Goal: Information Seeking & Learning: Learn about a topic

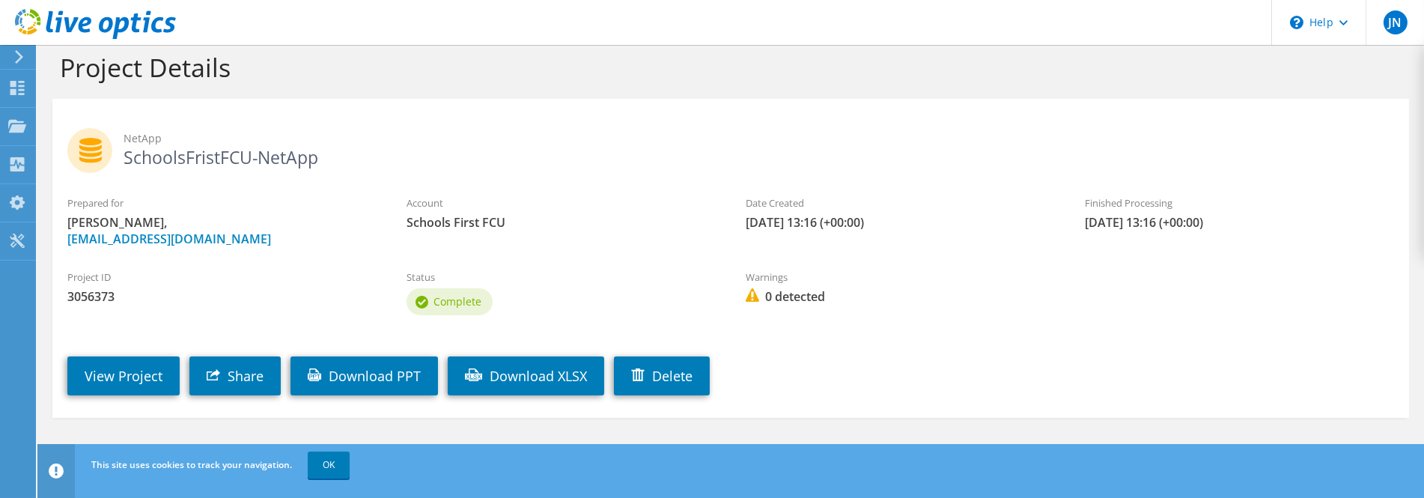
scroll to position [27, 0]
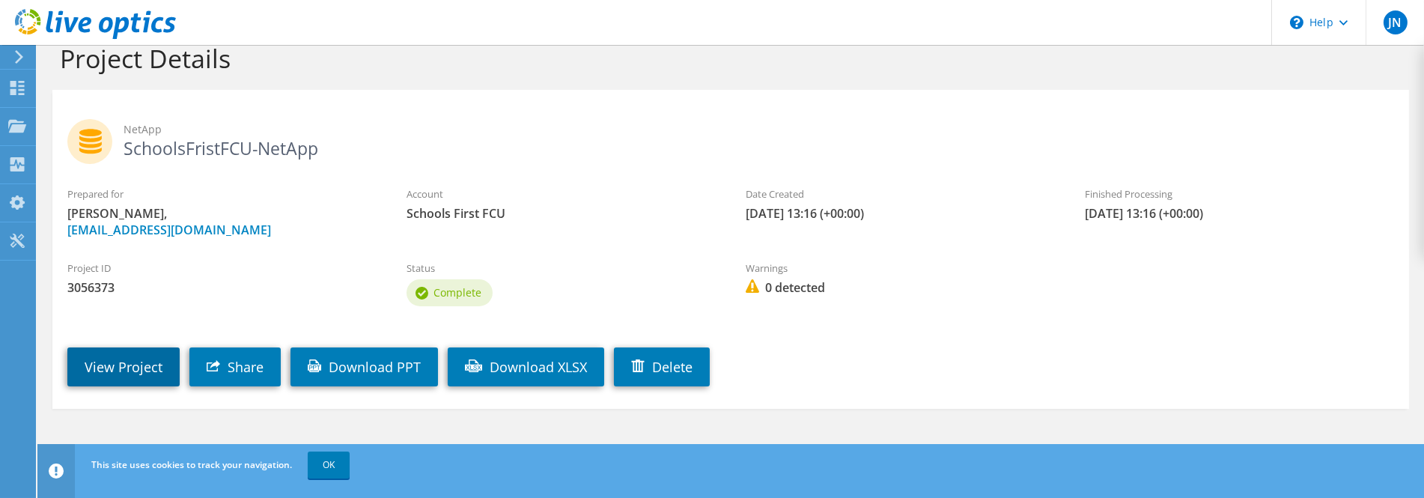
click at [154, 363] on link "View Project" at bounding box center [123, 367] width 112 height 39
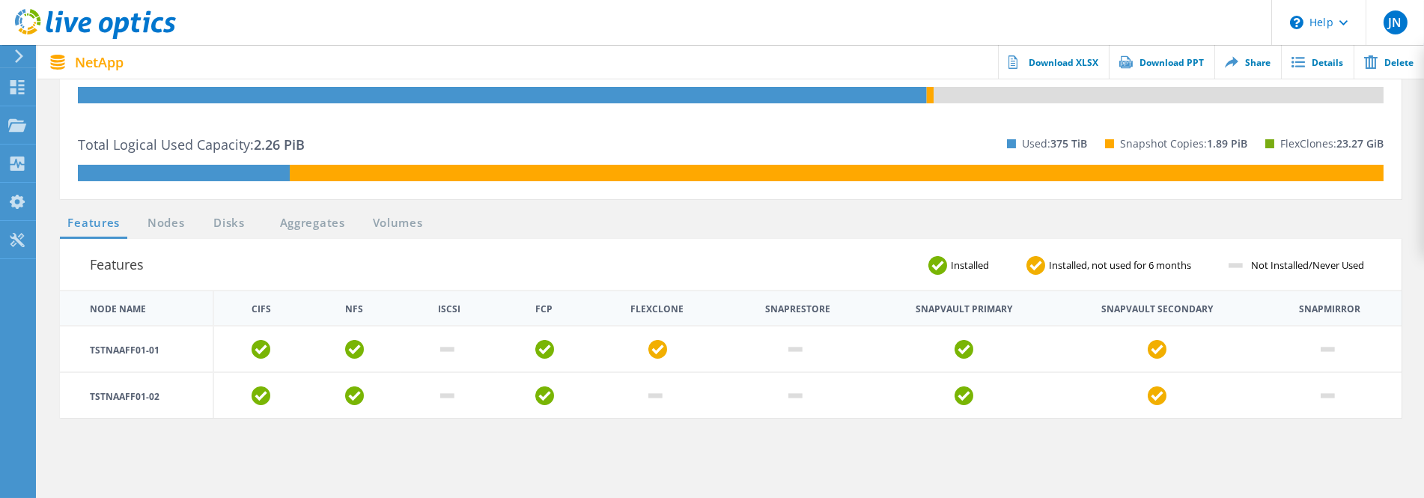
scroll to position [300, 0]
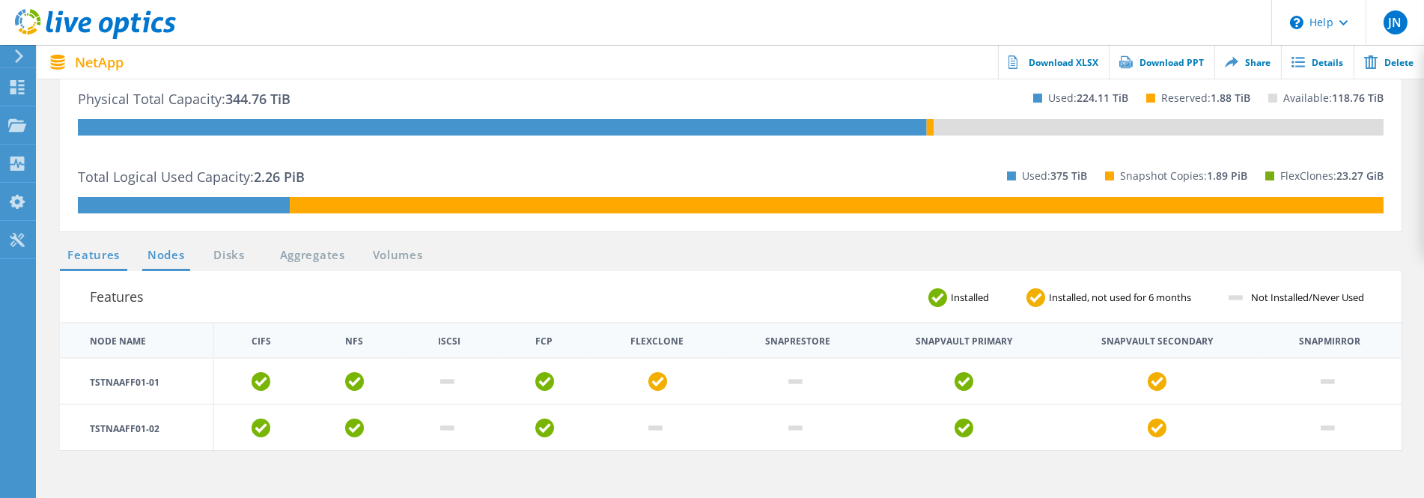
click at [181, 258] on link "Nodes" at bounding box center [166, 255] width 48 height 19
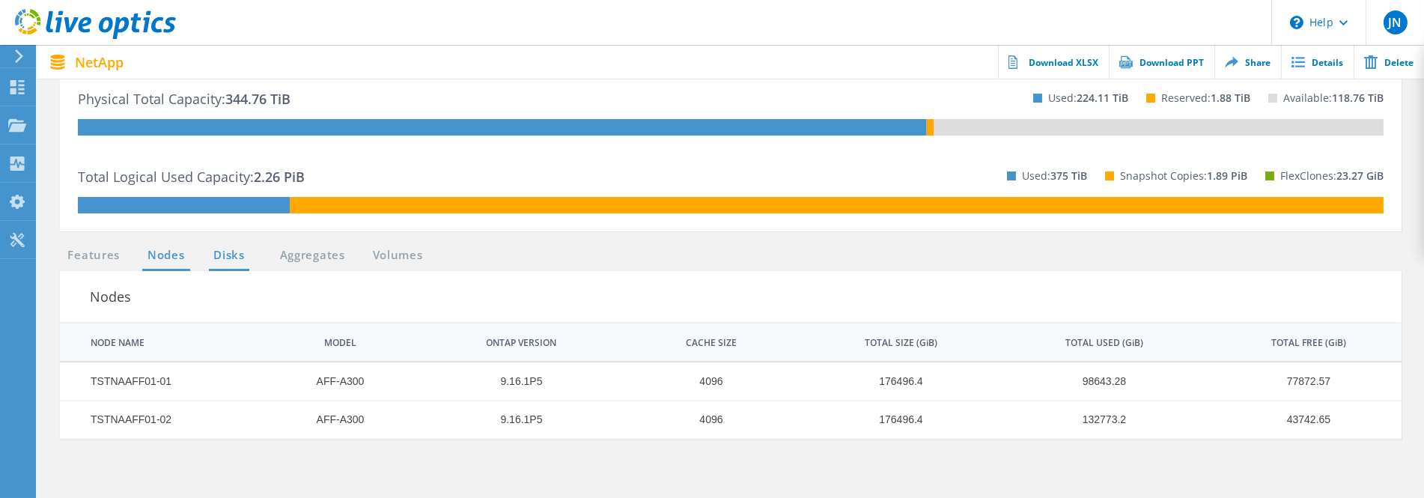
click at [239, 259] on link "Disks" at bounding box center [229, 255] width 40 height 19
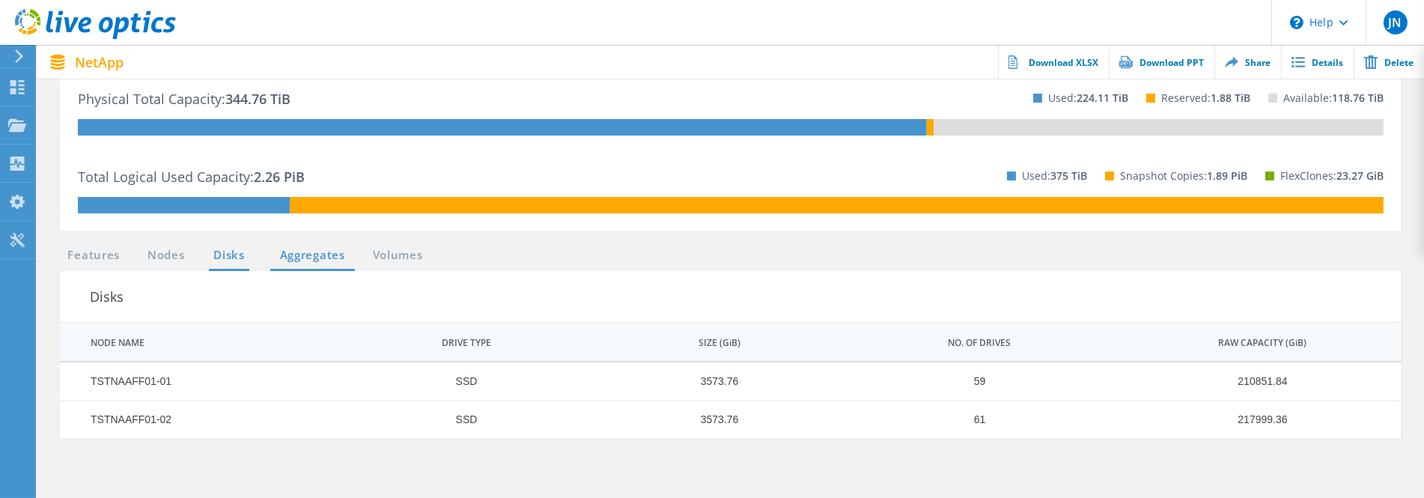
click at [303, 263] on link "Aggregates" at bounding box center [312, 255] width 85 height 19
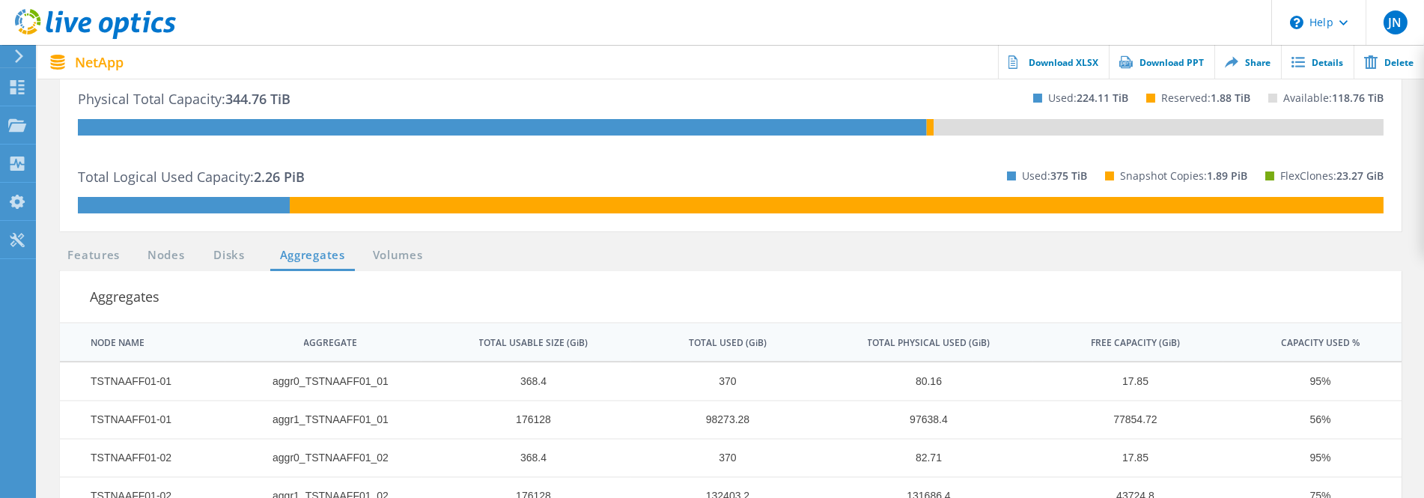
scroll to position [374, 0]
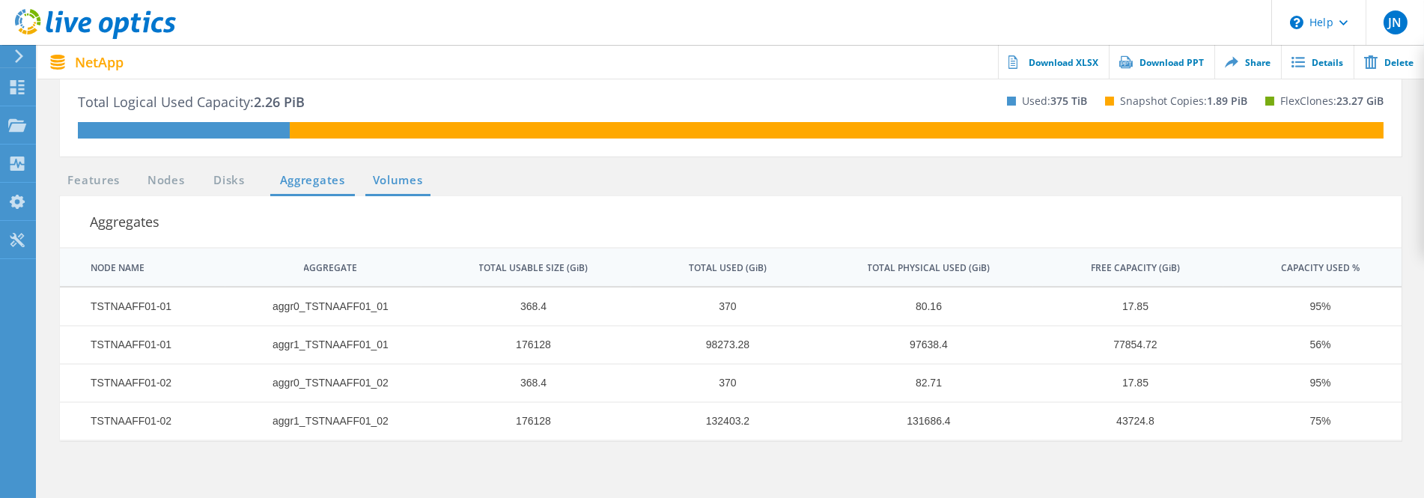
click at [395, 181] on link "Volumes" at bounding box center [397, 181] width 65 height 19
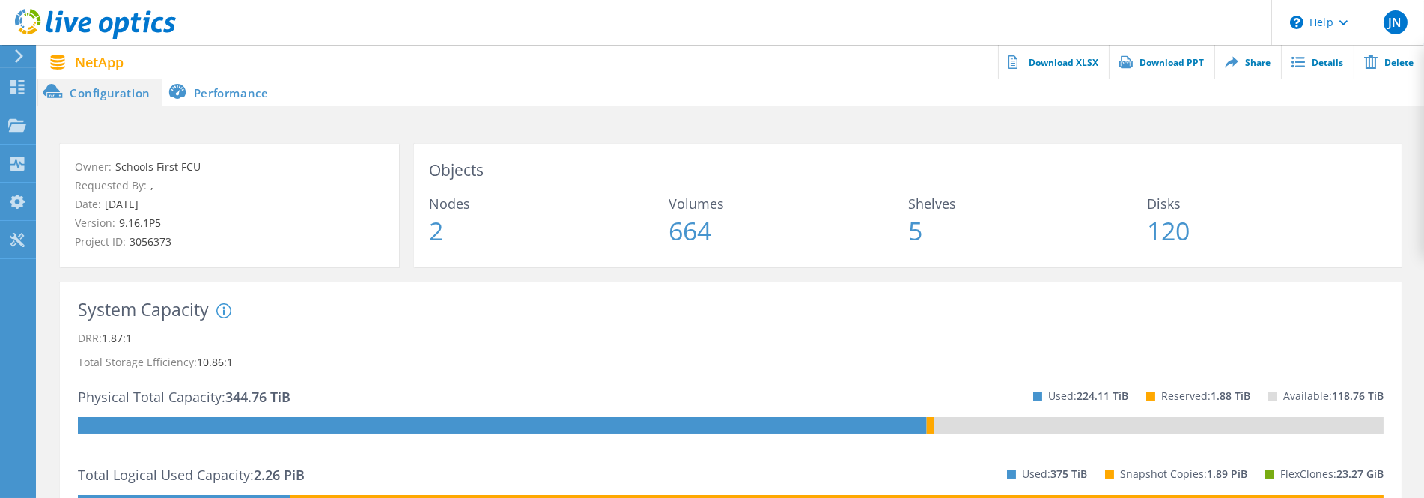
scroll to position [0, 0]
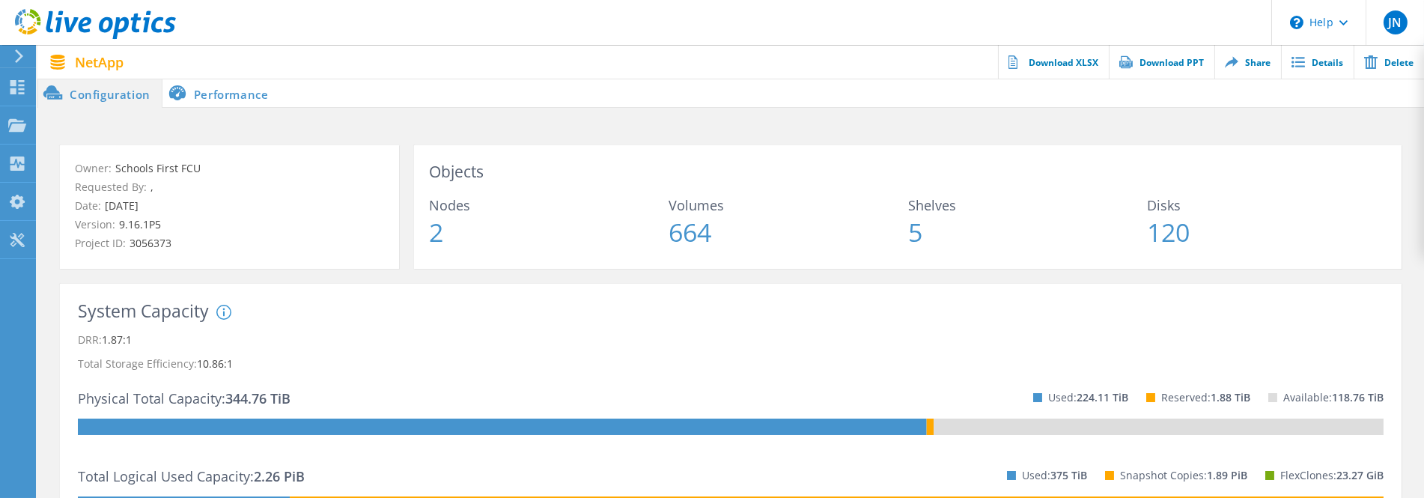
click at [225, 92] on li "Performance" at bounding box center [222, 93] width 118 height 30
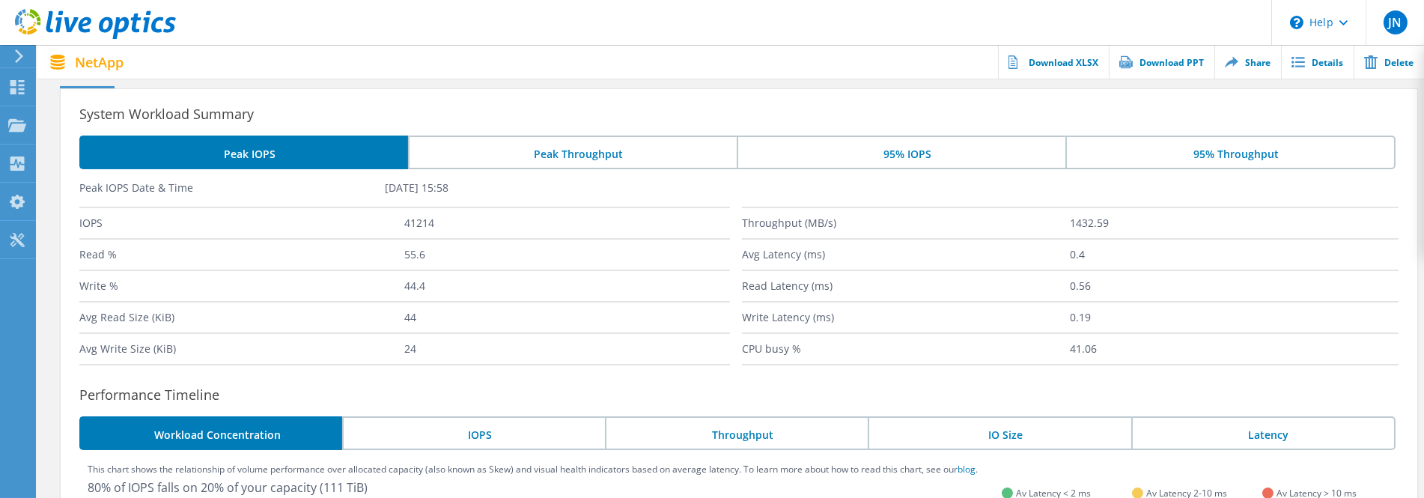
scroll to position [90, 0]
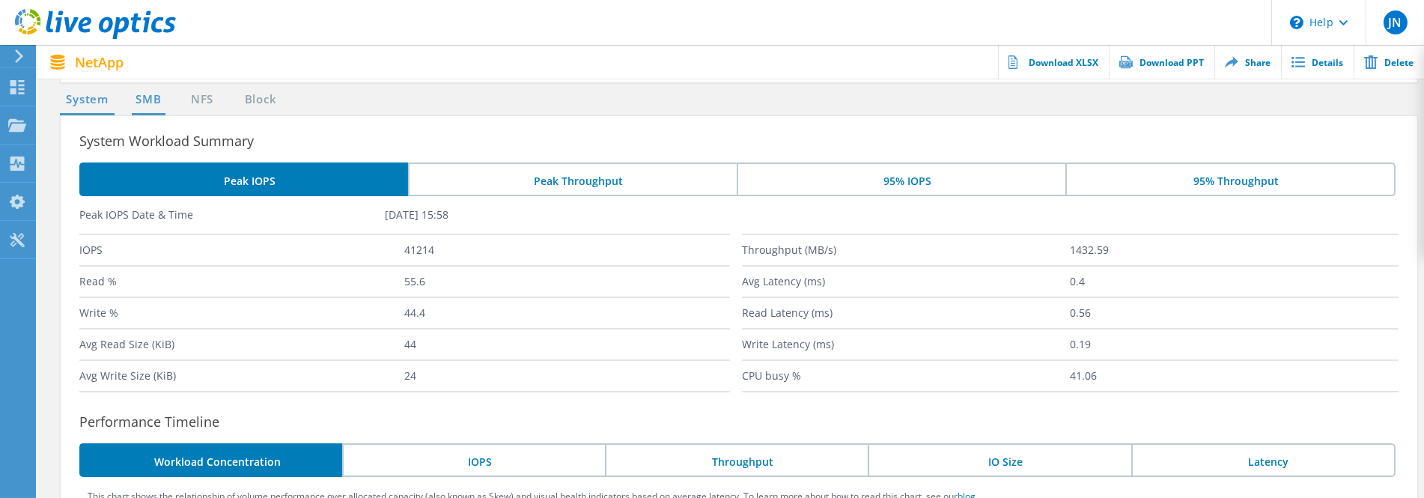
click at [154, 101] on link "SMB" at bounding box center [148, 100] width 33 height 19
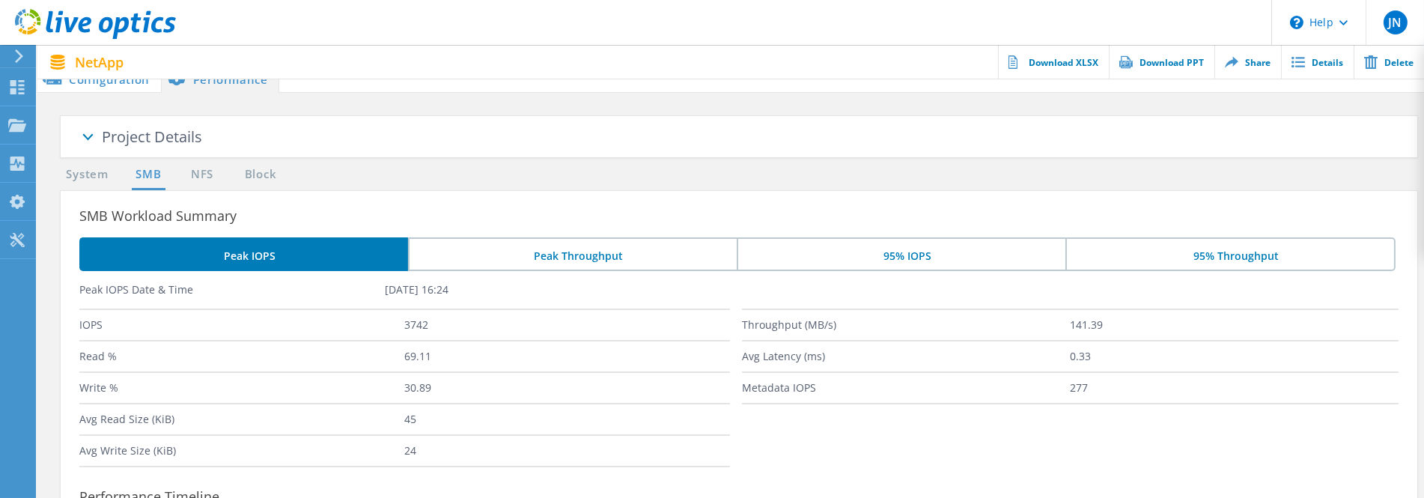
scroll to position [14, 0]
click at [194, 180] on link "NFS" at bounding box center [201, 175] width 29 height 19
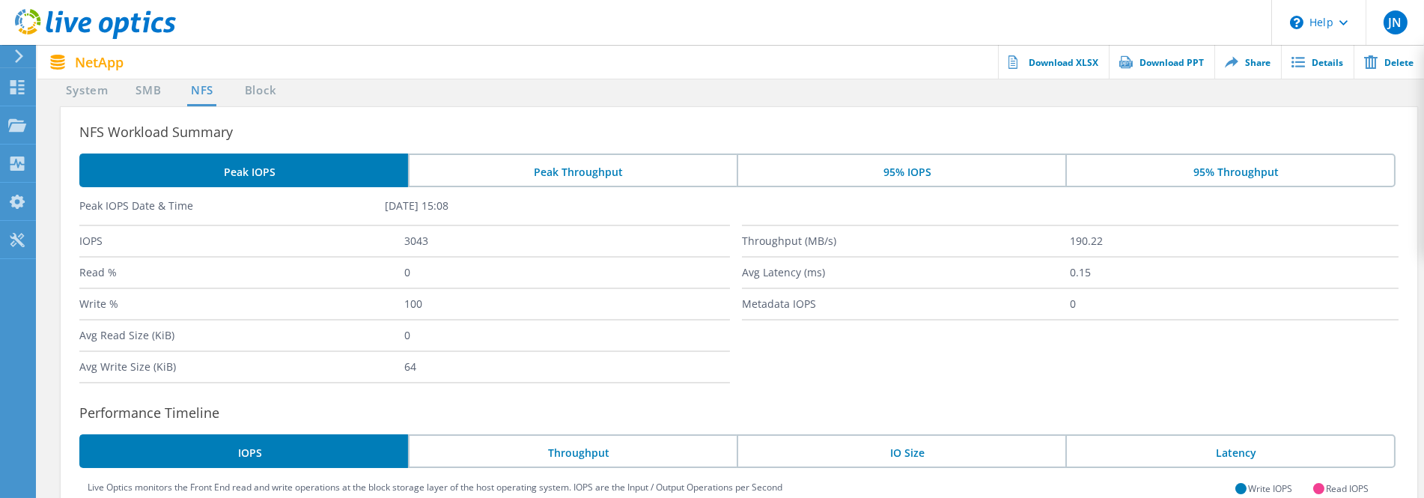
scroll to position [89, 0]
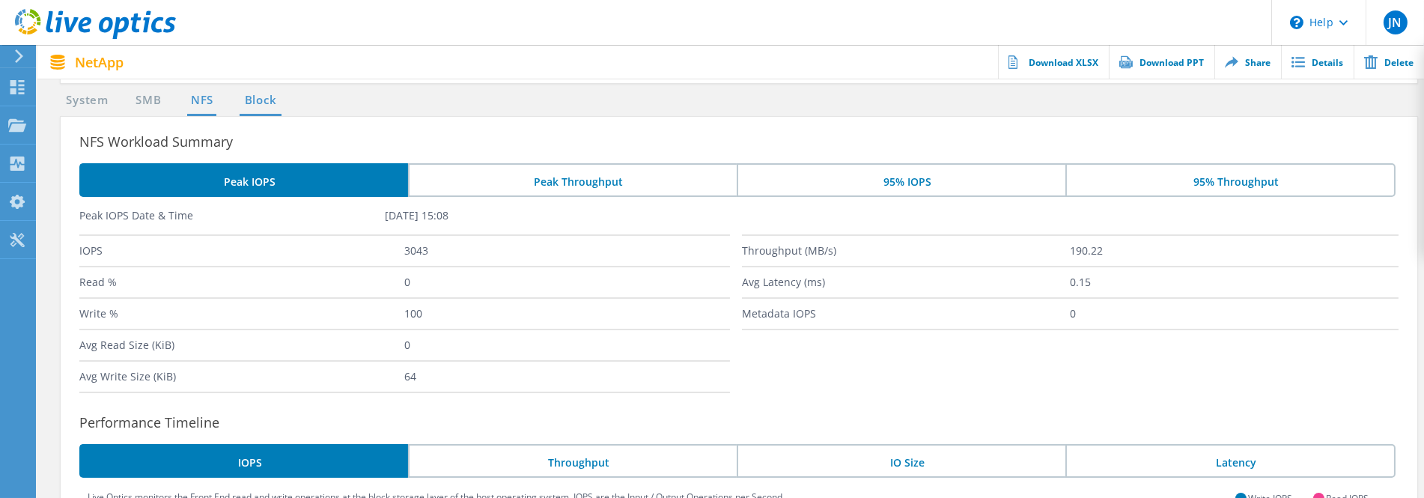
click at [265, 103] on link "Block" at bounding box center [260, 100] width 41 height 19
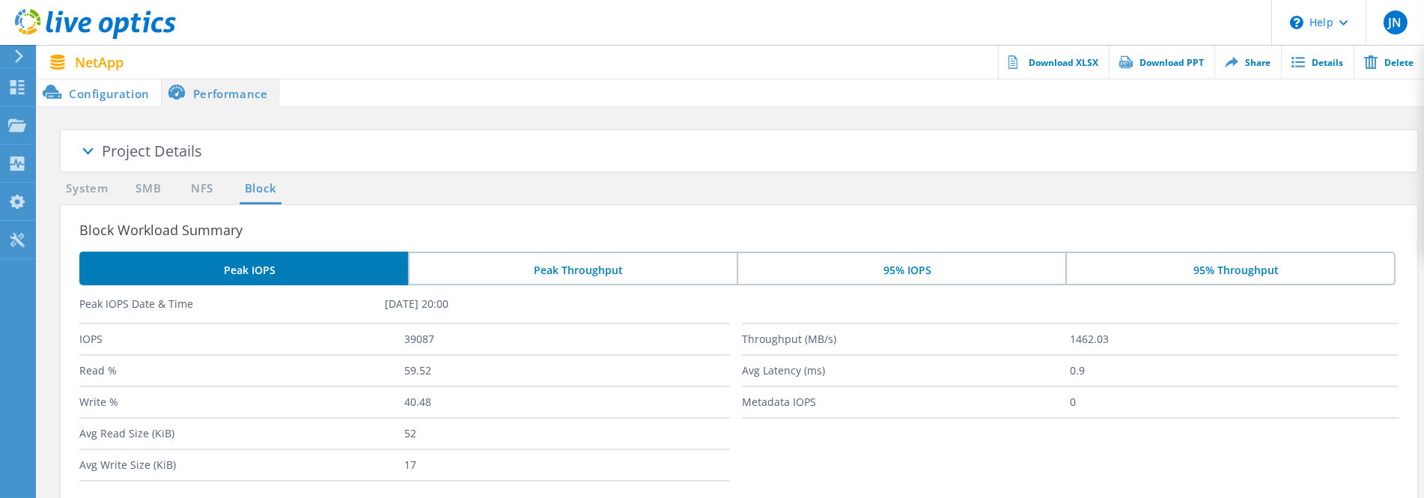
scroll to position [0, 0]
click at [1293, 145] on div "Project Details" at bounding box center [760, 152] width 1316 height 43
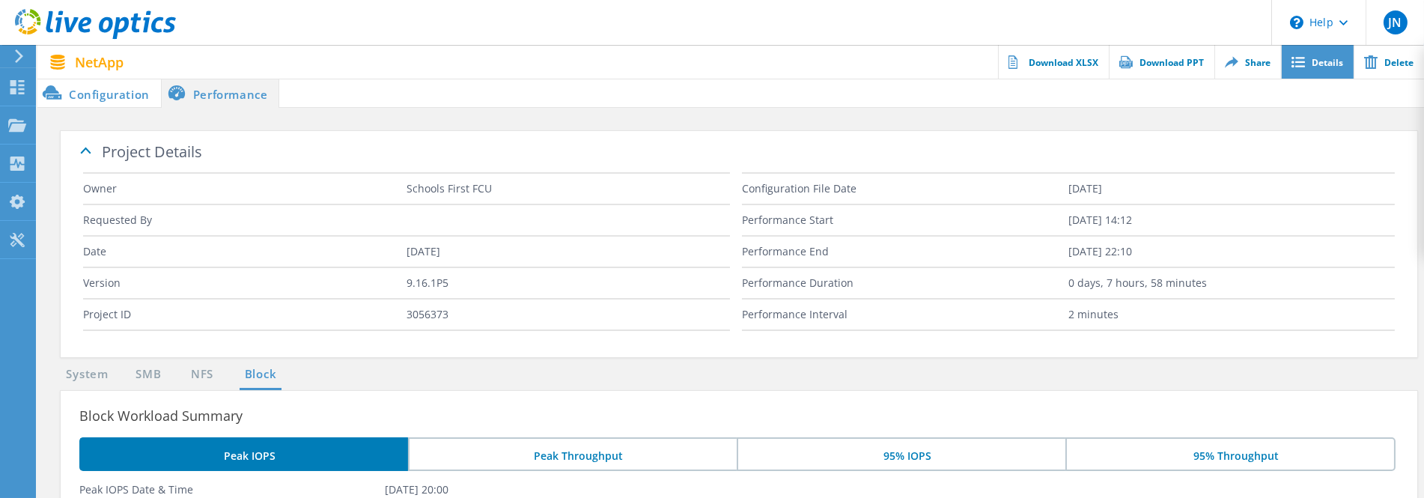
click at [1307, 71] on link "Details" at bounding box center [1317, 62] width 73 height 34
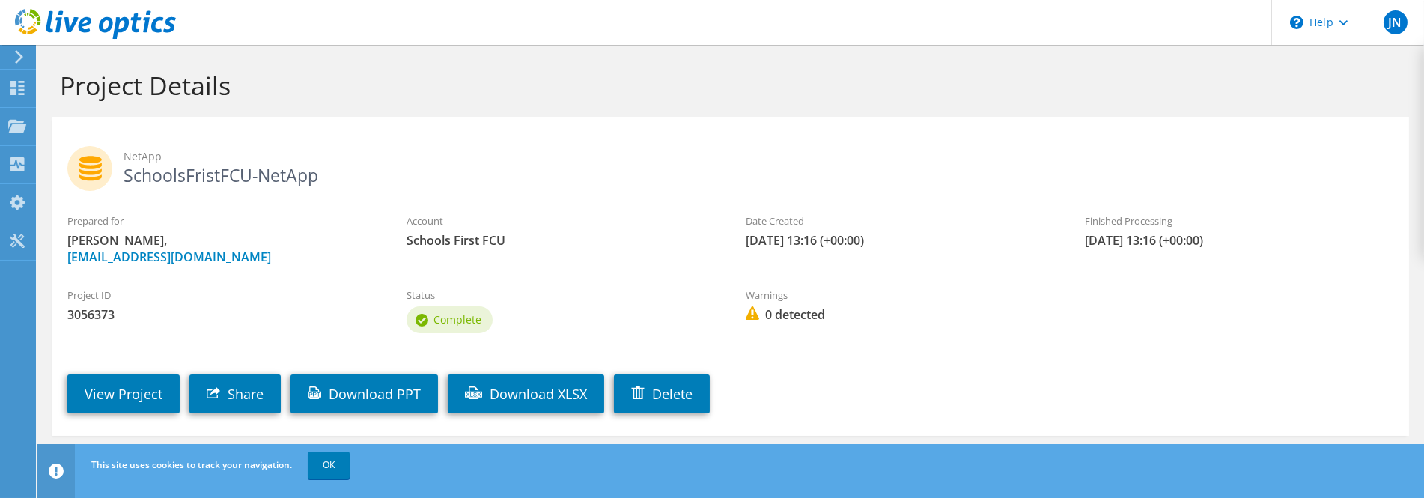
scroll to position [27, 0]
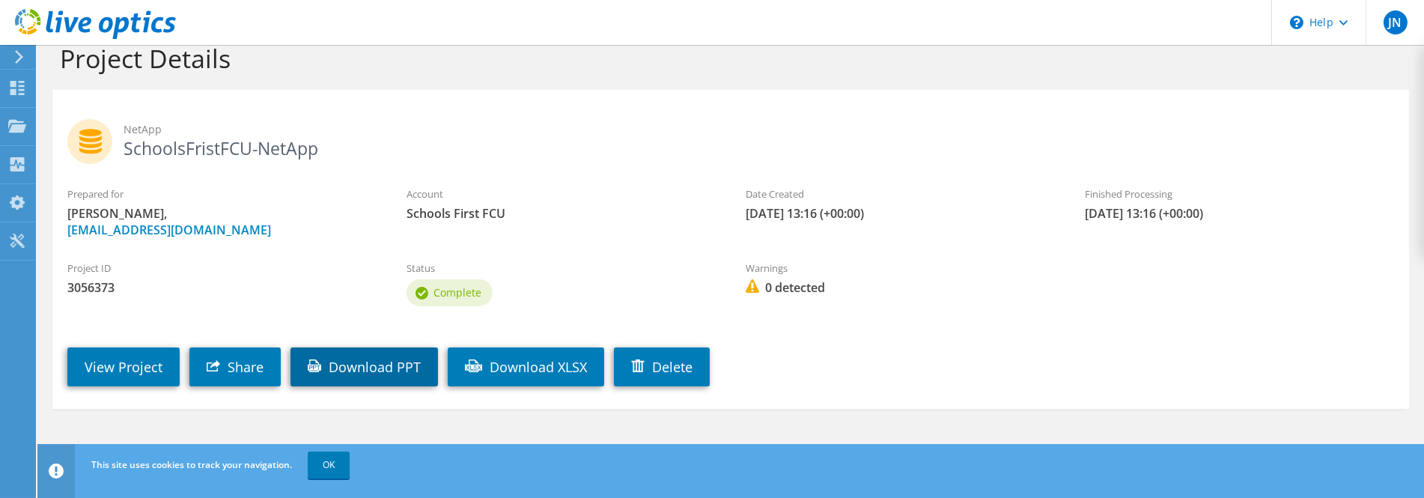
click at [379, 374] on link "Download PPT" at bounding box center [365, 367] width 148 height 39
